Goal: Check status: Check status

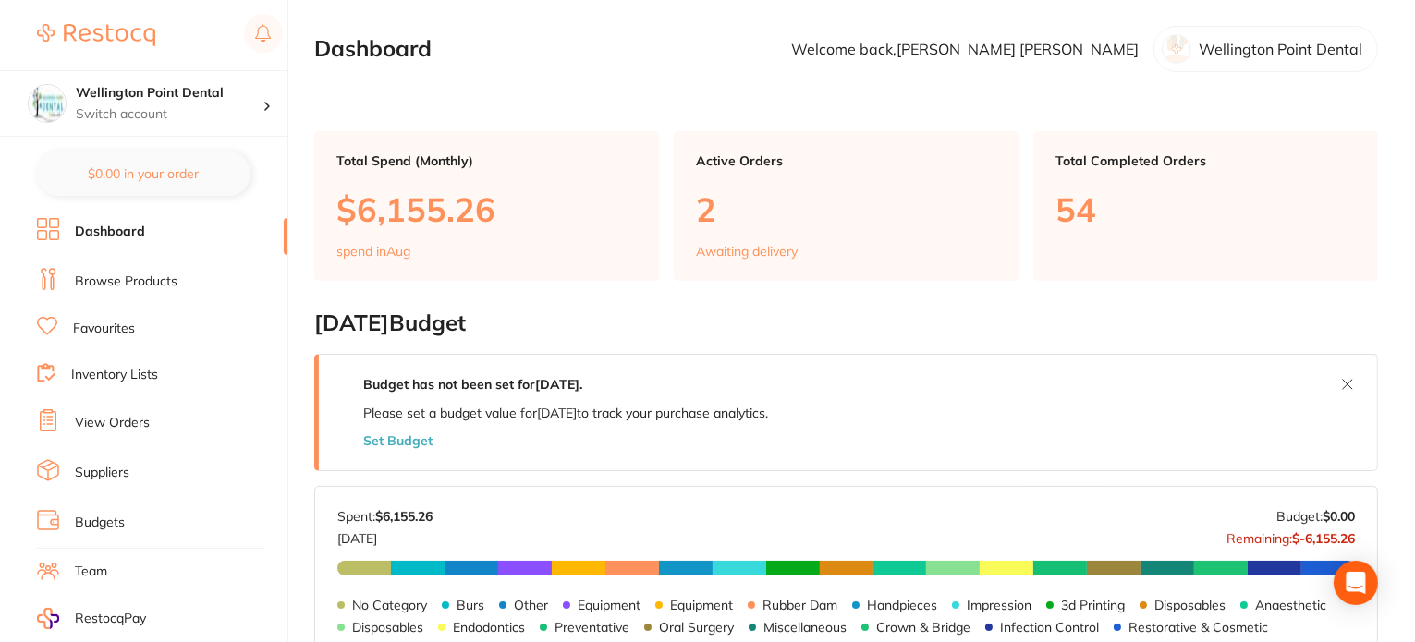
click at [105, 415] on link "View Orders" at bounding box center [112, 423] width 75 height 18
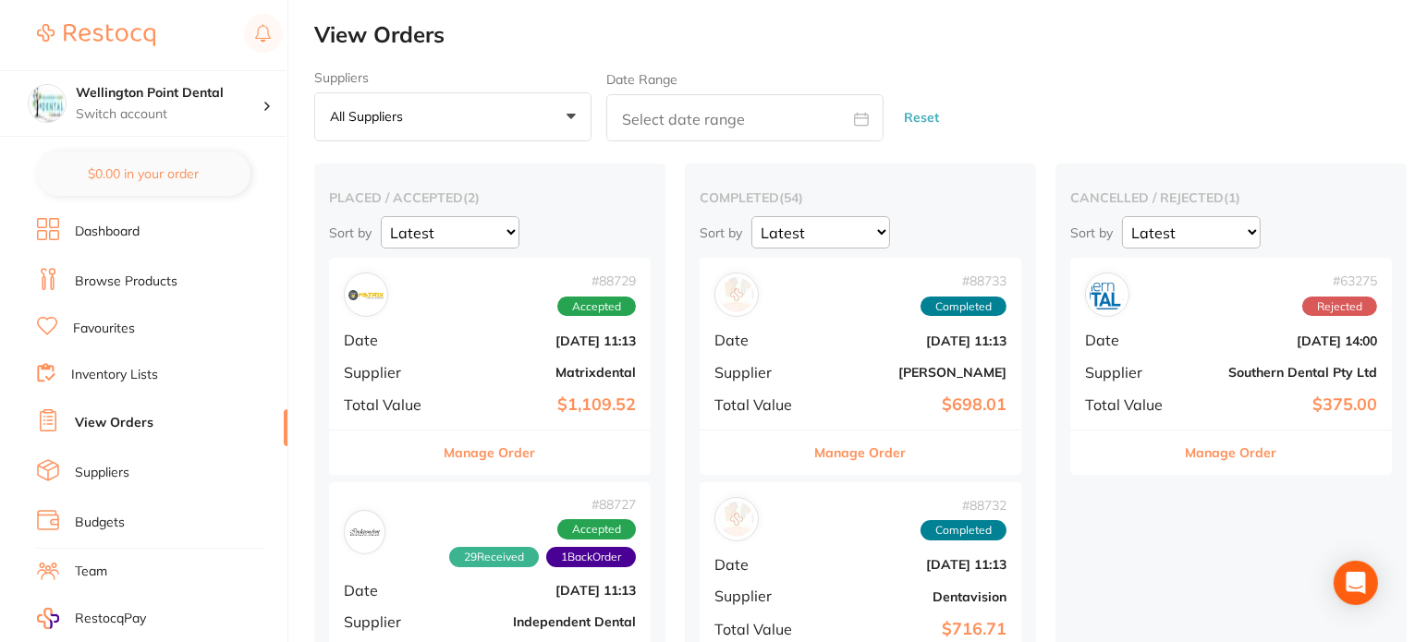
click at [467, 455] on button "Manage Order" at bounding box center [491, 453] width 92 height 44
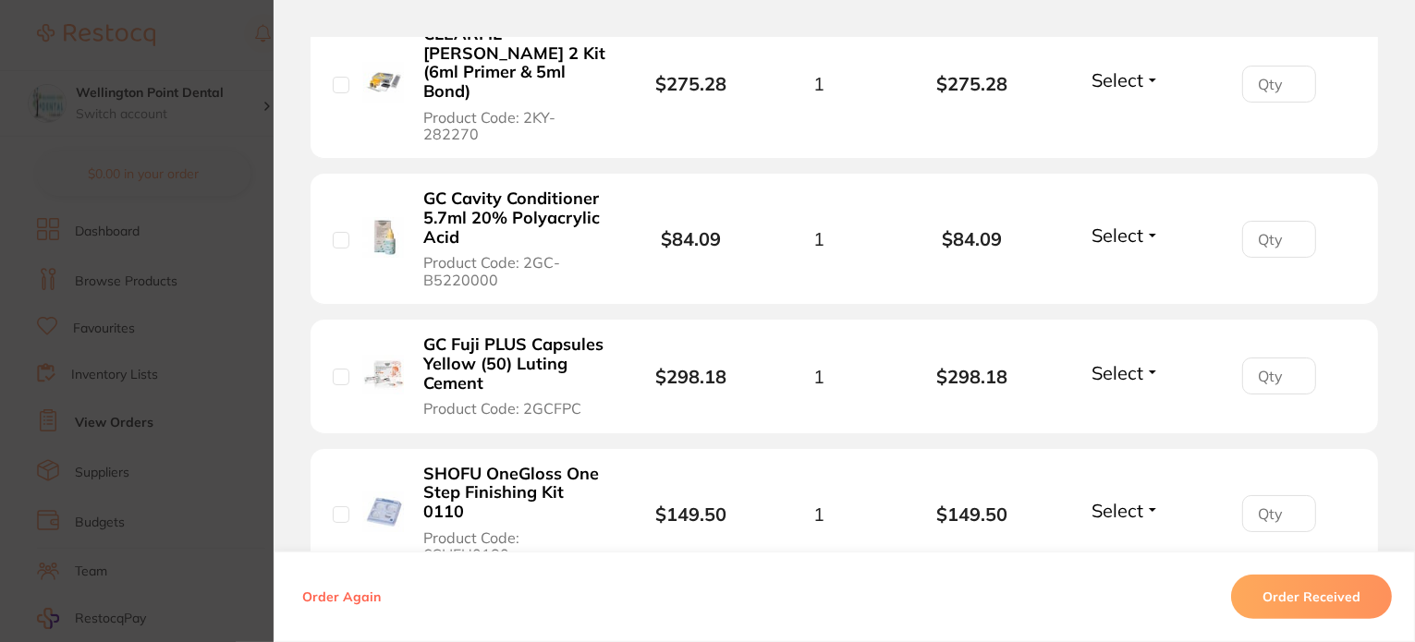
scroll to position [1202, 0]
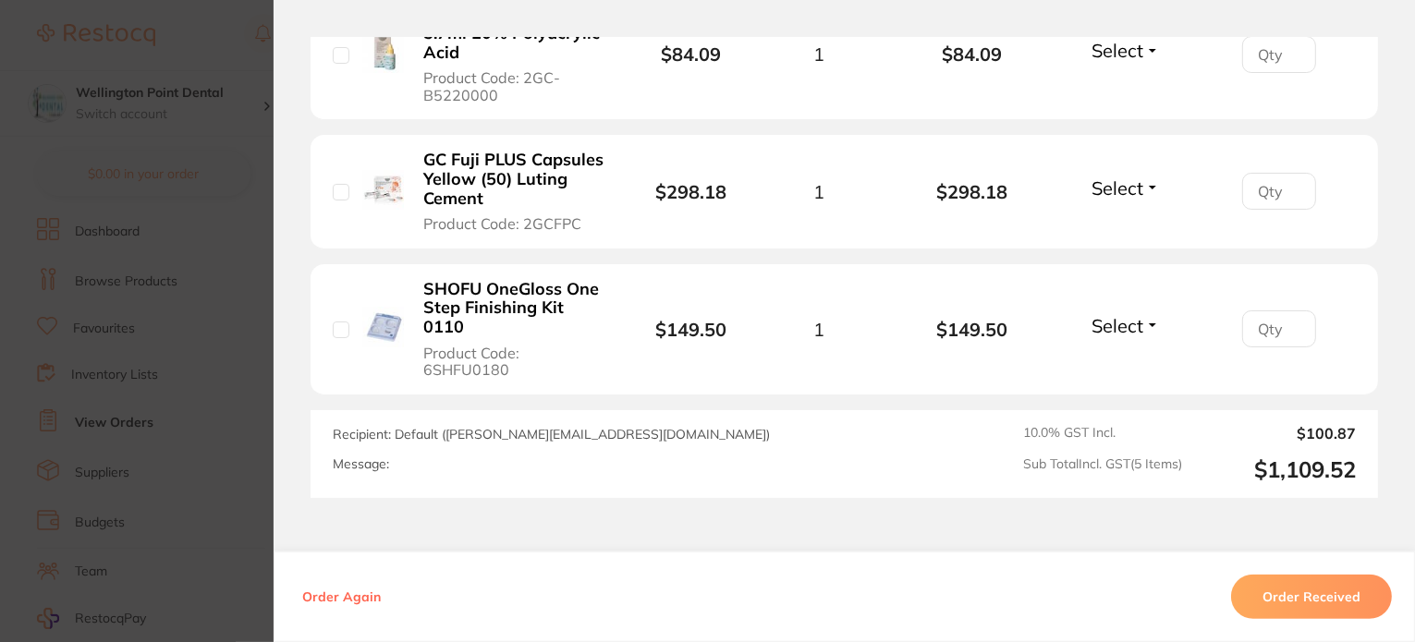
click at [1303, 594] on button "Order Received" at bounding box center [1311, 597] width 161 height 44
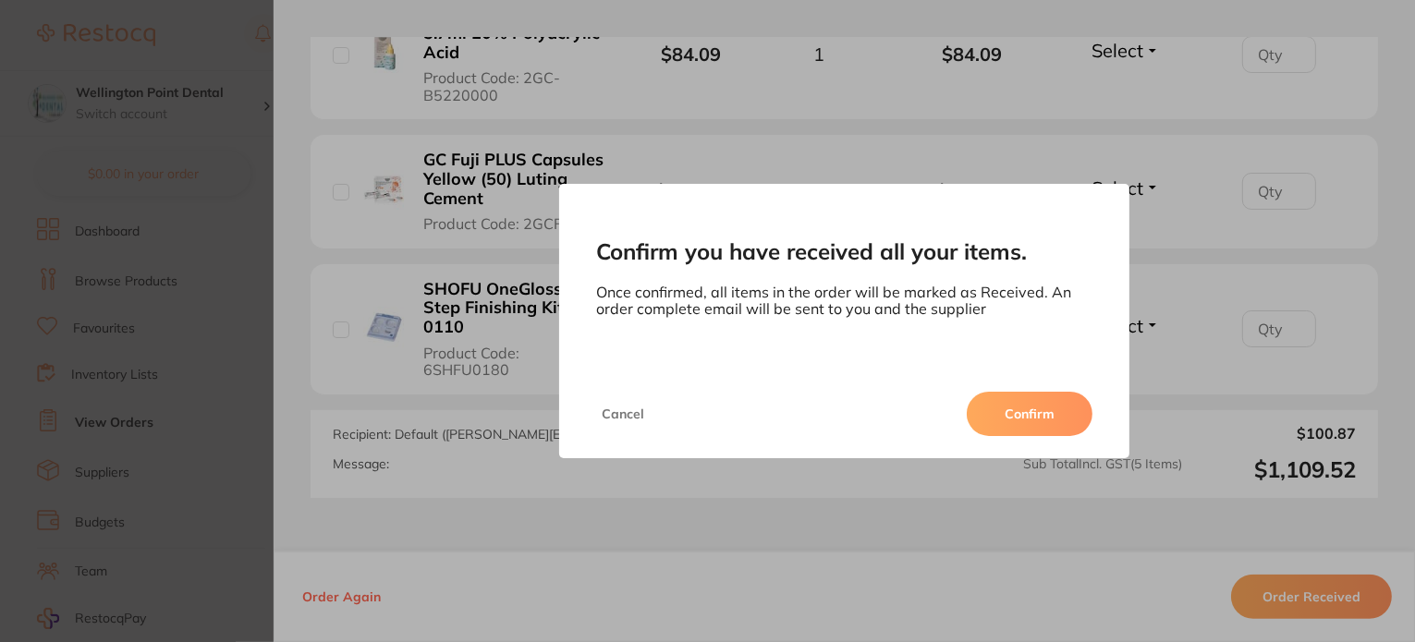
click at [1021, 410] on button "Confirm" at bounding box center [1030, 414] width 126 height 44
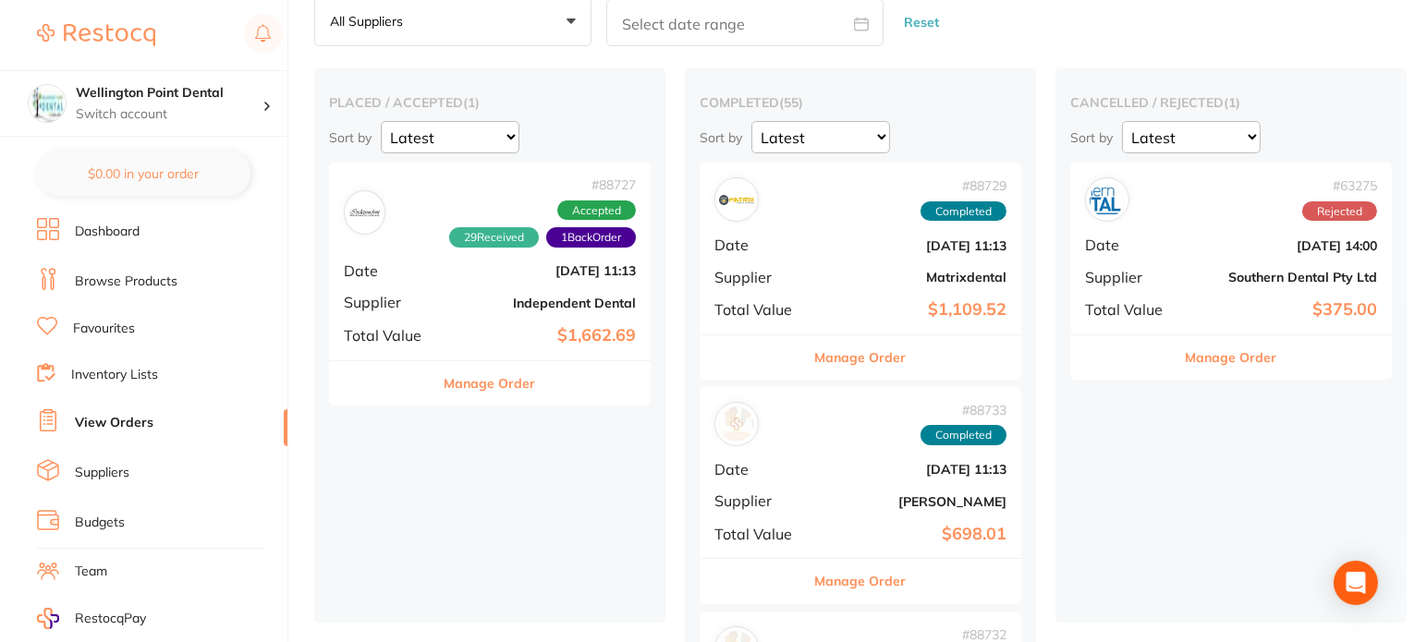
scroll to position [92, 0]
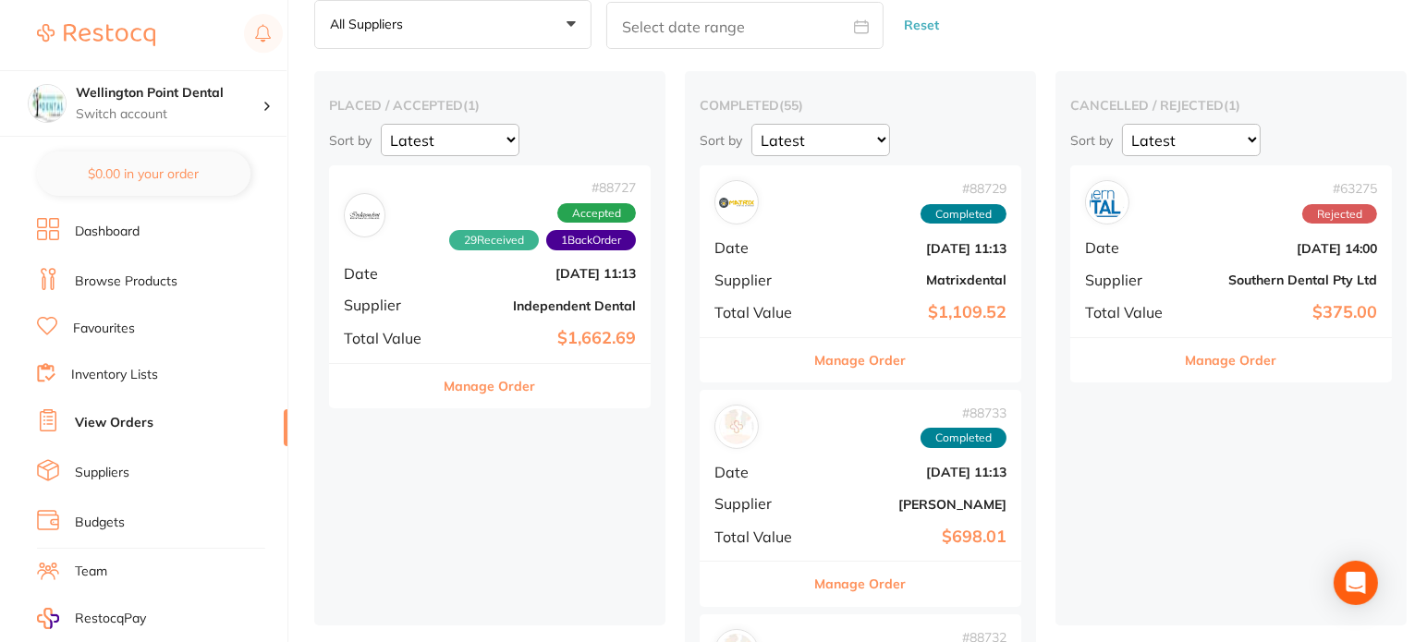
click at [364, 226] on img at bounding box center [365, 216] width 32 height 32
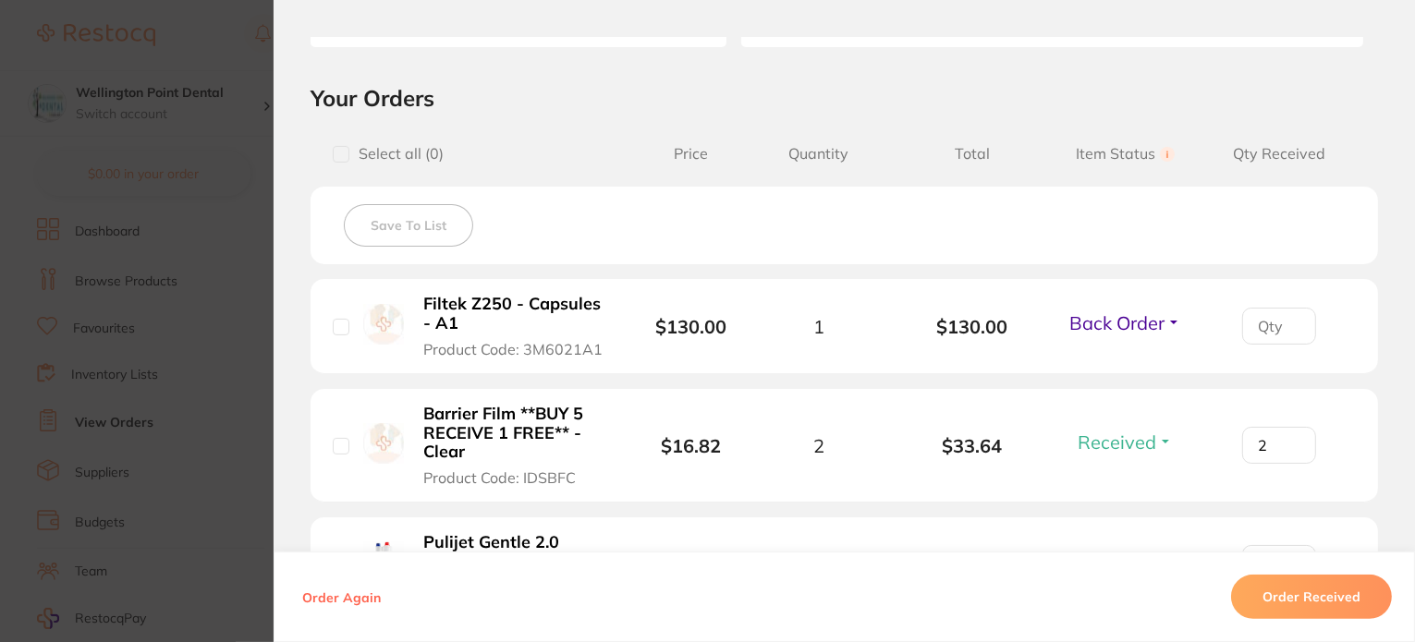
scroll to position [462, 0]
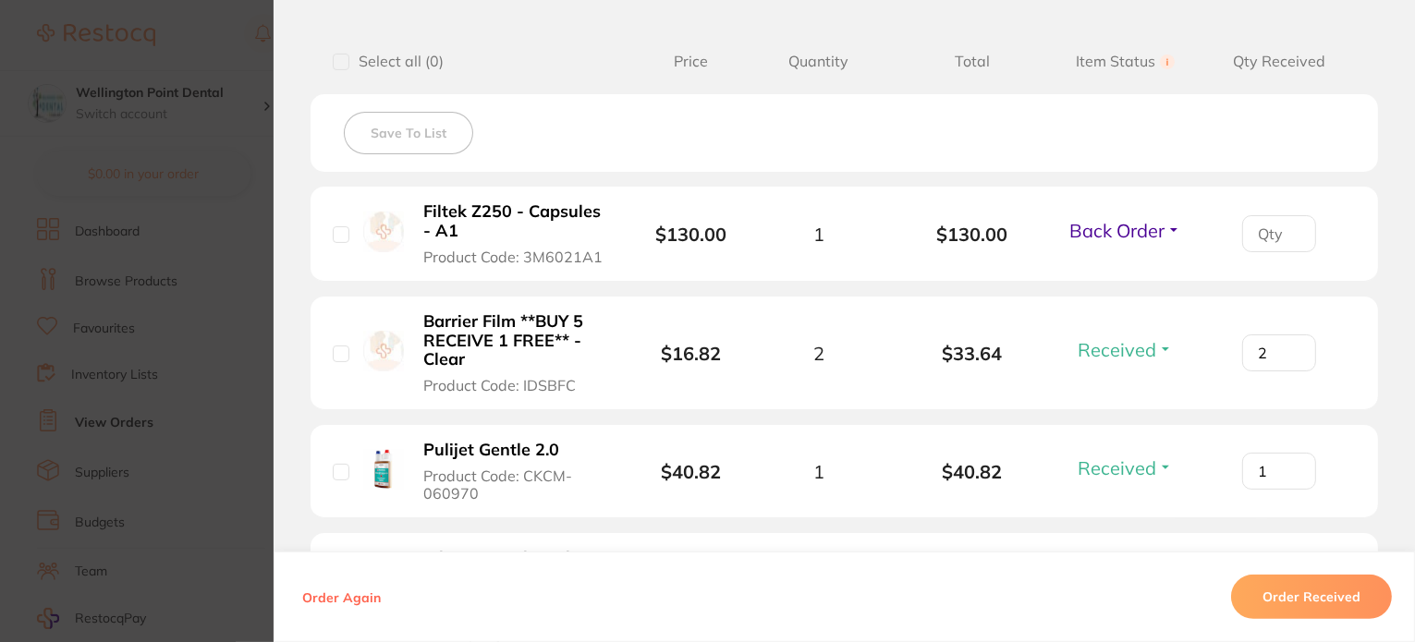
click at [1168, 228] on button "Back Order" at bounding box center [1125, 230] width 123 height 23
click at [1136, 269] on span "Received" at bounding box center [1125, 270] width 47 height 14
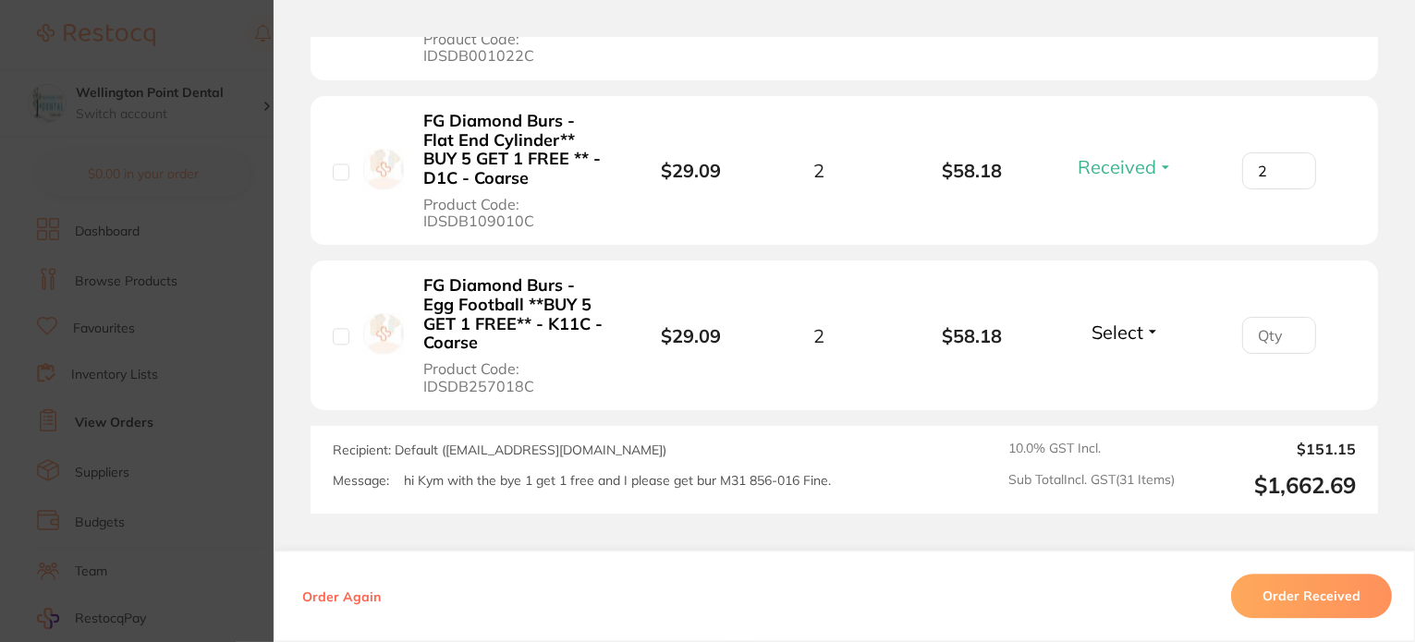
scroll to position [4585, 0]
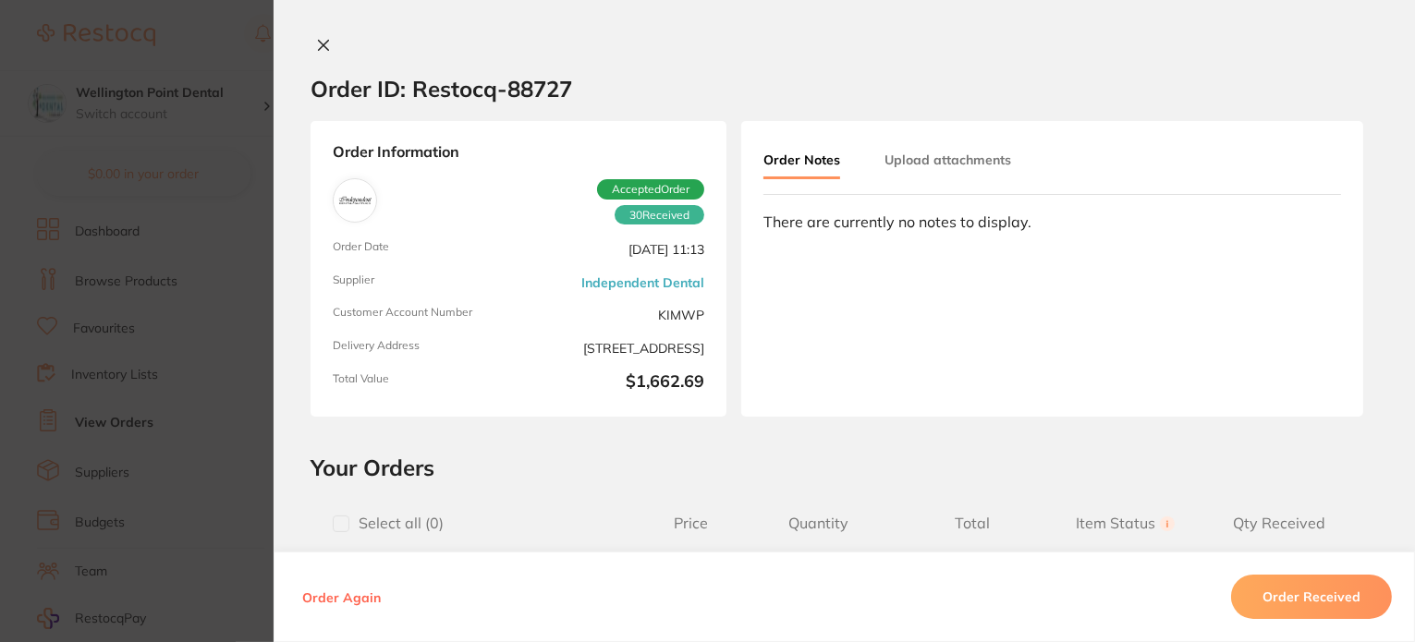
click at [321, 55] on button at bounding box center [324, 46] width 26 height 19
